Goal: Find specific page/section: Find specific page/section

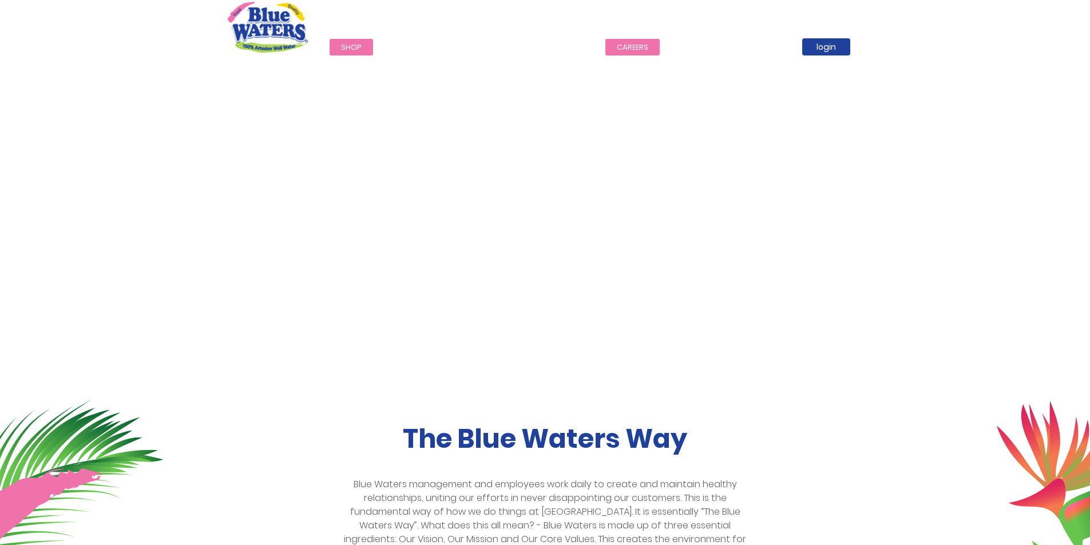
click at [626, 45] on link "careers" at bounding box center [633, 47] width 54 height 17
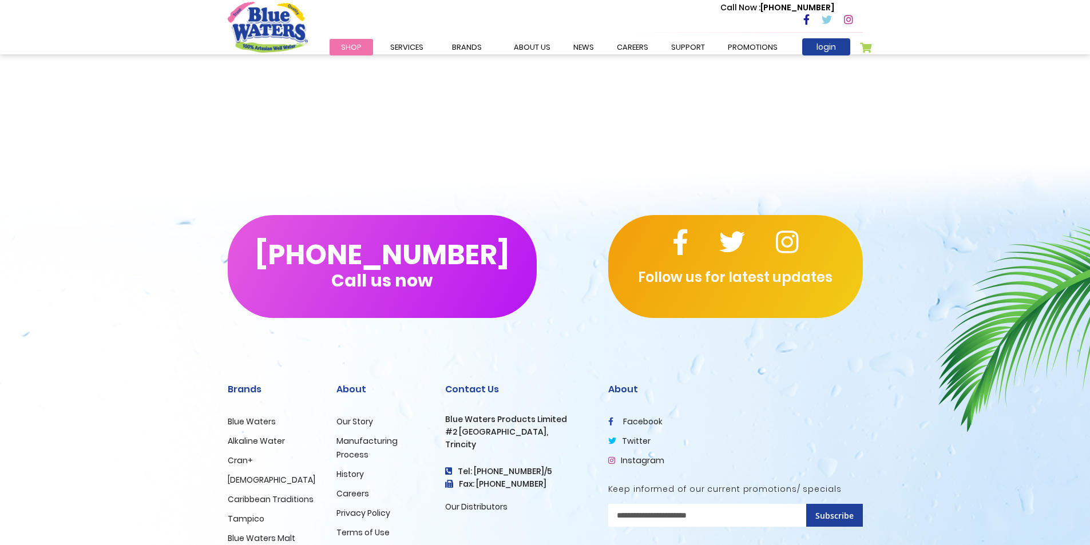
scroll to position [1039, 0]
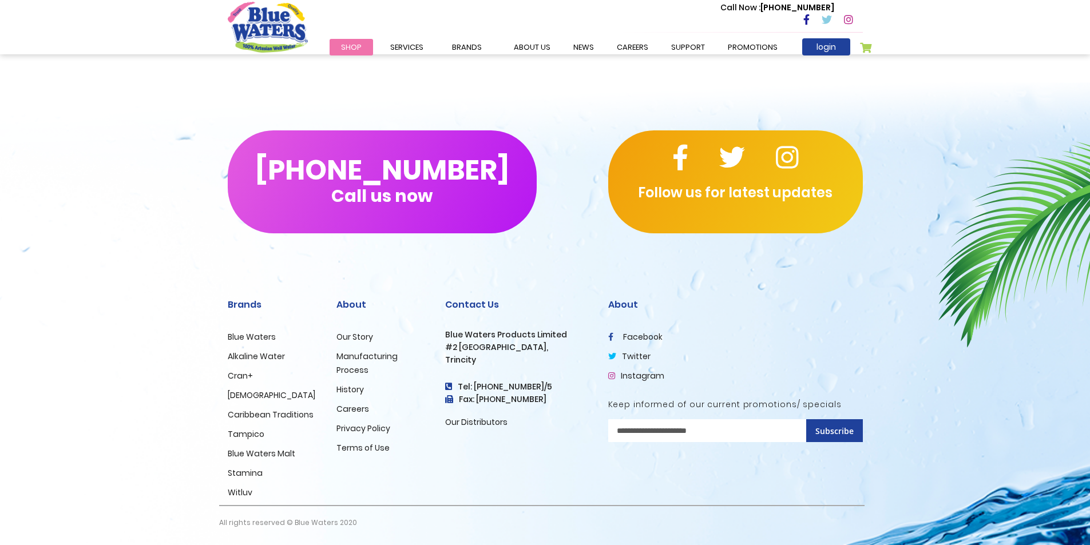
click at [356, 408] on link "Careers" at bounding box center [353, 409] width 33 height 11
